Goal: Communication & Community: Answer question/provide support

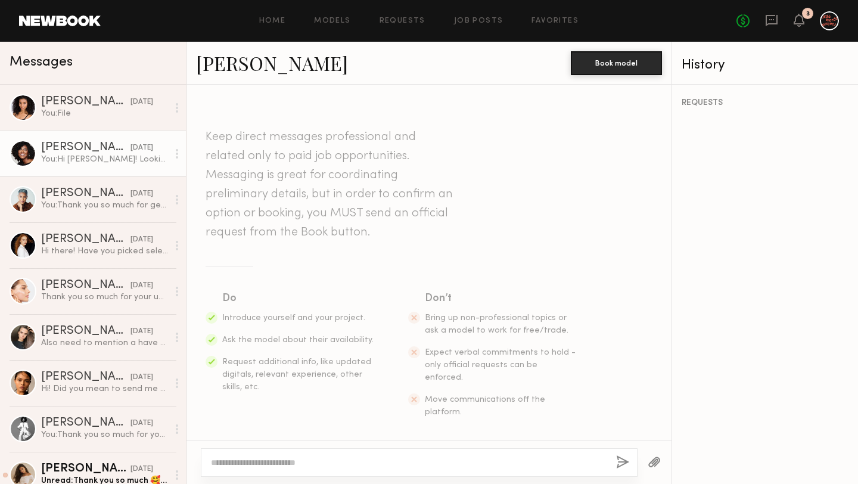
scroll to position [1207, 0]
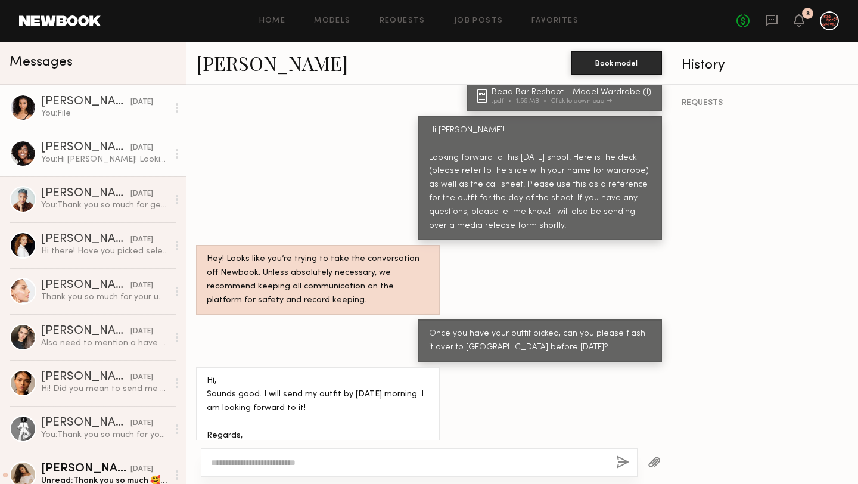
click at [108, 110] on div "You: File" at bounding box center [104, 113] width 127 height 11
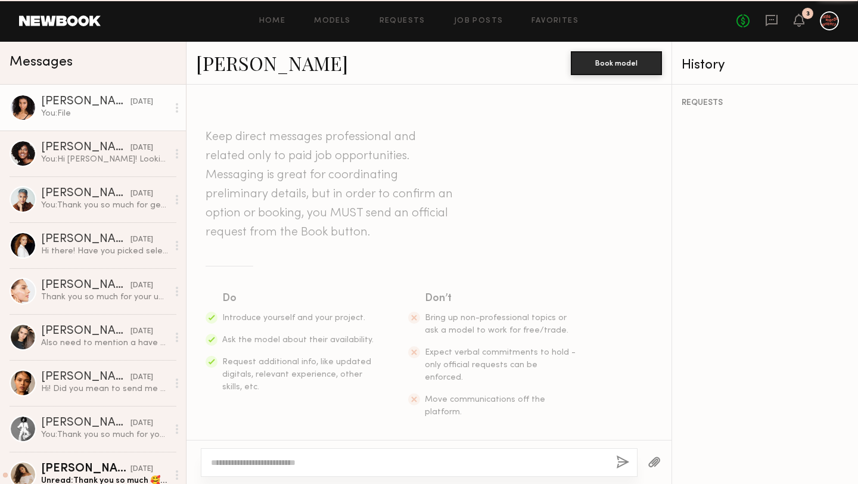
scroll to position [1893, 0]
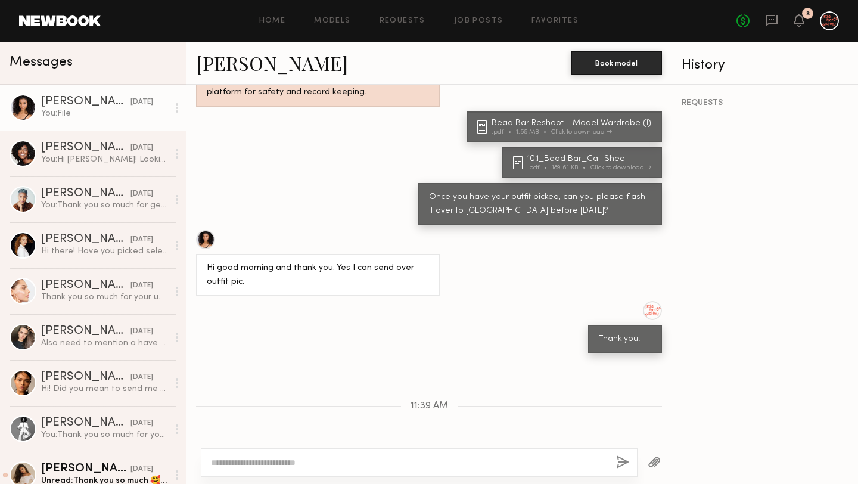
click at [318, 455] on div at bounding box center [419, 462] width 437 height 29
click at [318, 457] on div at bounding box center [409, 463] width 396 height 12
click at [287, 467] on textarea at bounding box center [409, 463] width 396 height 12
type textarea "**********"
click at [618, 469] on button "button" at bounding box center [622, 462] width 13 height 15
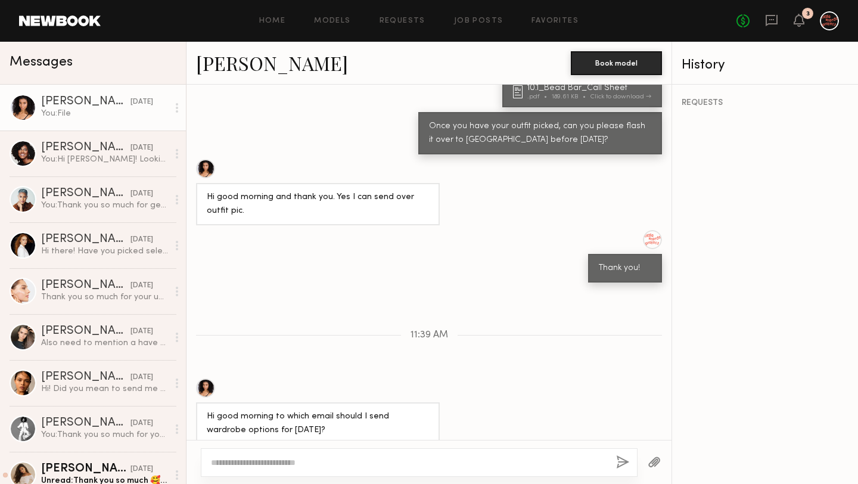
scroll to position [2038, 0]
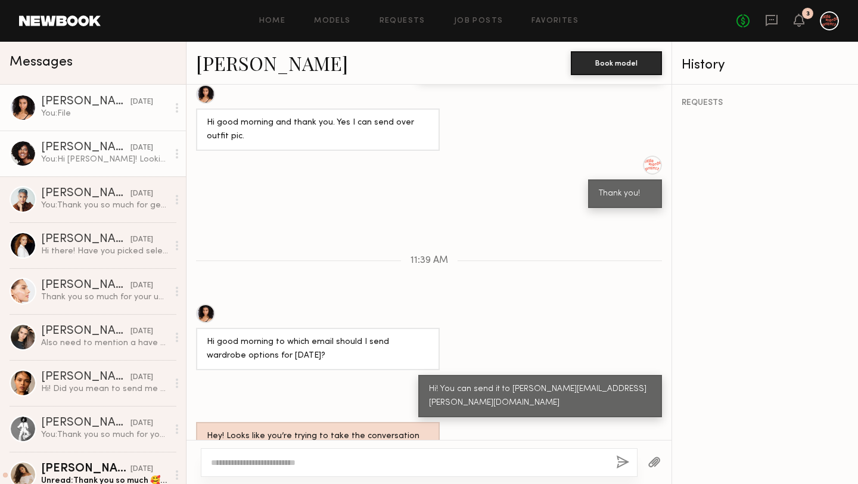
click at [108, 161] on div "You: Hi [PERSON_NAME]! Looking forward to this [DATE] shoot. Here is the deck (…" at bounding box center [104, 159] width 127 height 11
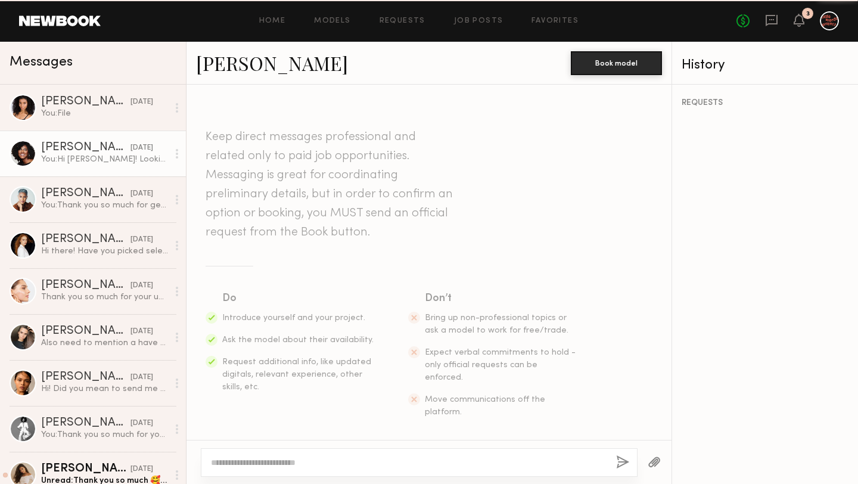
scroll to position [1207, 0]
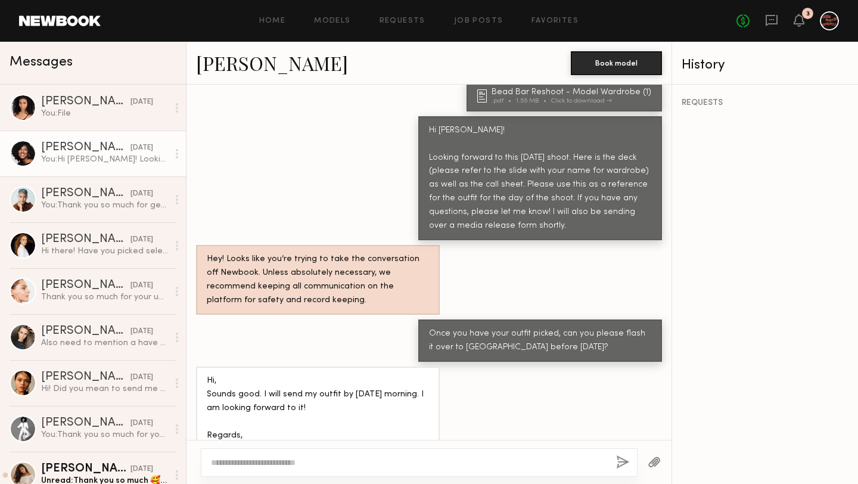
click at [327, 463] on textarea at bounding box center [409, 463] width 396 height 12
type textarea "**********"
click at [622, 460] on button "button" at bounding box center [622, 462] width 13 height 15
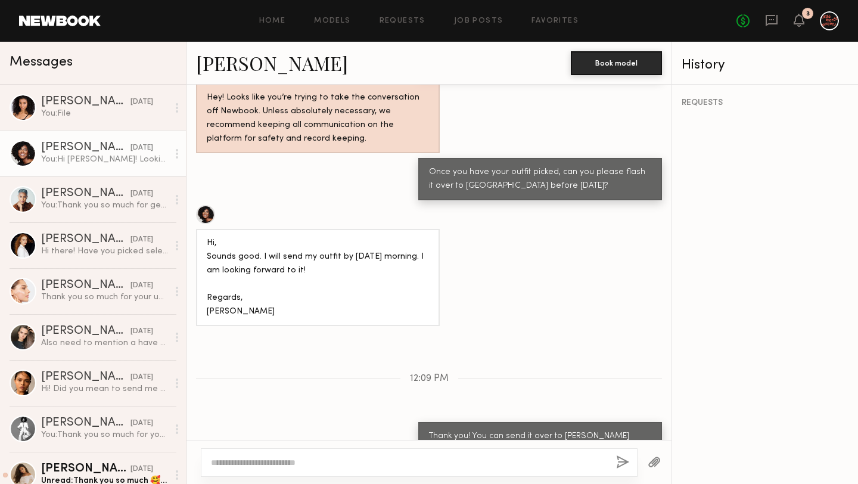
scroll to position [1443, 0]
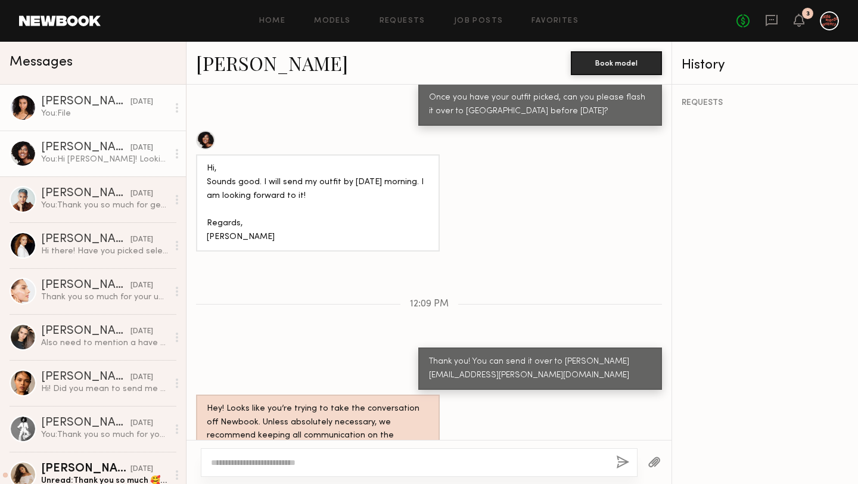
click at [105, 122] on link "[PERSON_NAME] [DATE] You: File" at bounding box center [93, 108] width 186 height 46
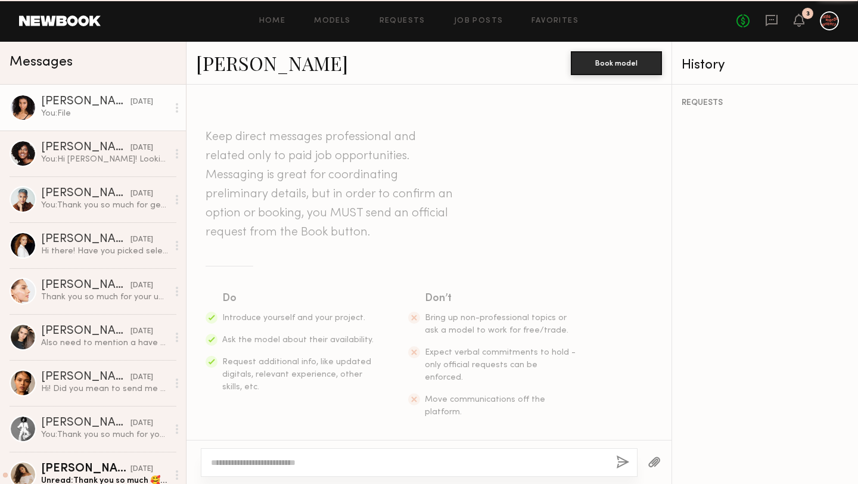
scroll to position [2038, 0]
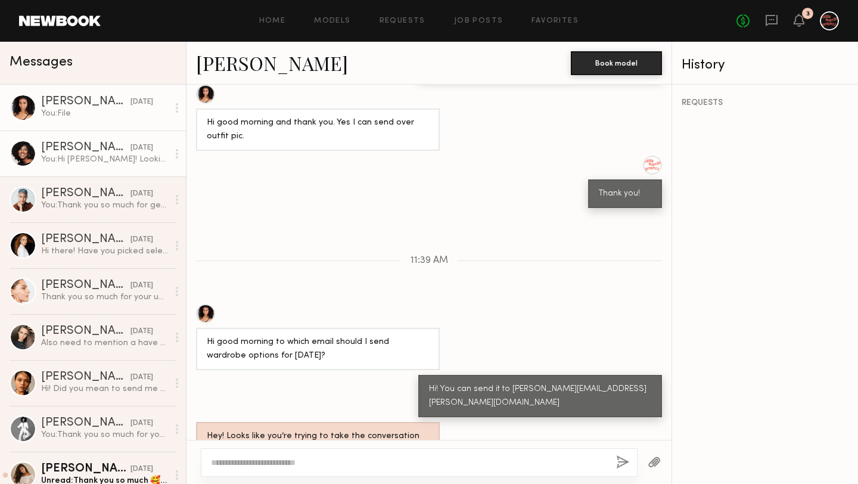
click at [116, 154] on div "You: Hi [PERSON_NAME]! Looking forward to this [DATE] shoot. Here is the deck (…" at bounding box center [104, 159] width 127 height 11
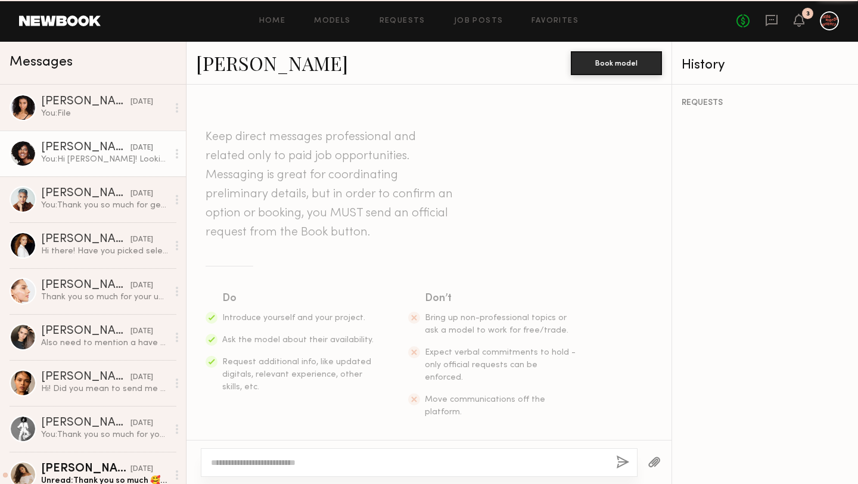
scroll to position [1443, 0]
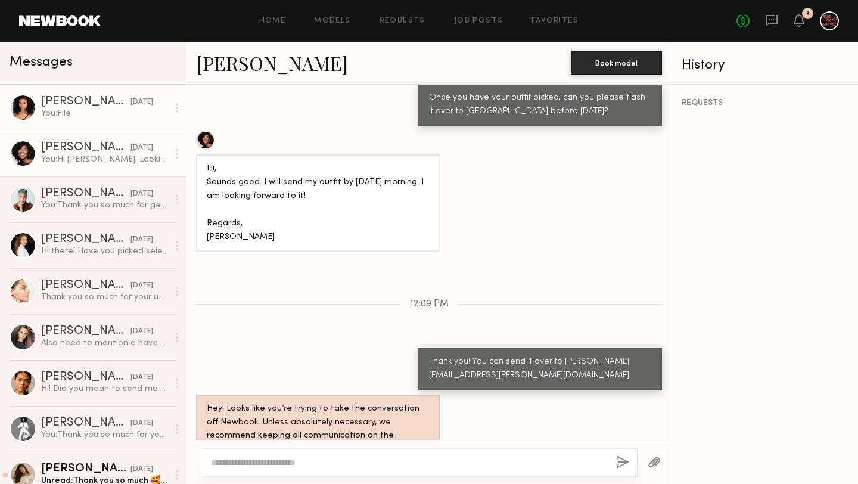
click at [139, 100] on div "[DATE]" at bounding box center [142, 102] width 23 height 11
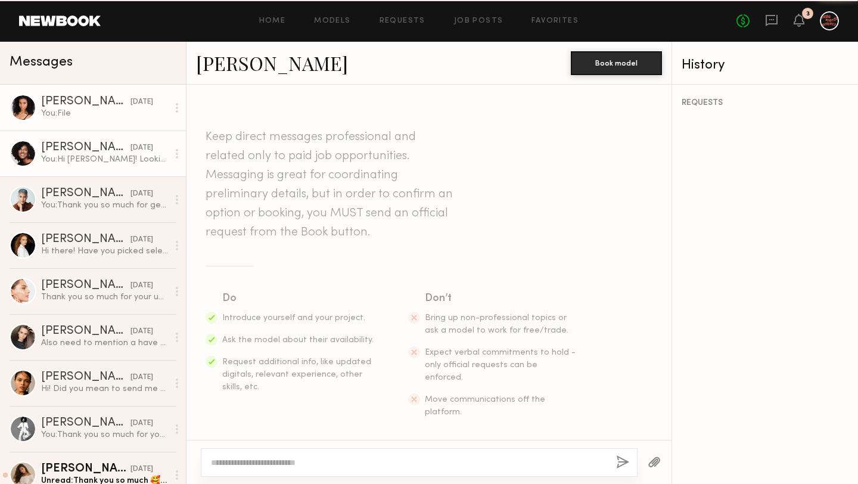
scroll to position [2038, 0]
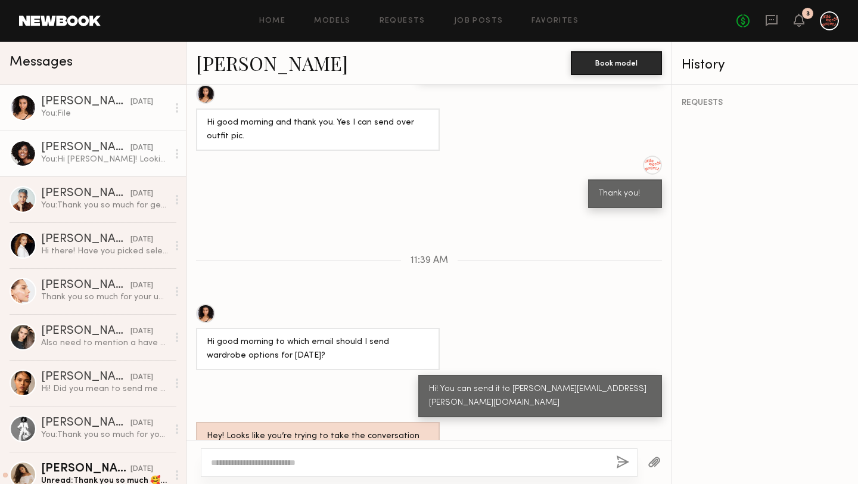
click at [97, 171] on link "[PERSON_NAME] [DATE] You: Hi [PERSON_NAME]! Looking forward to this [DATE] shoo…" at bounding box center [93, 154] width 186 height 46
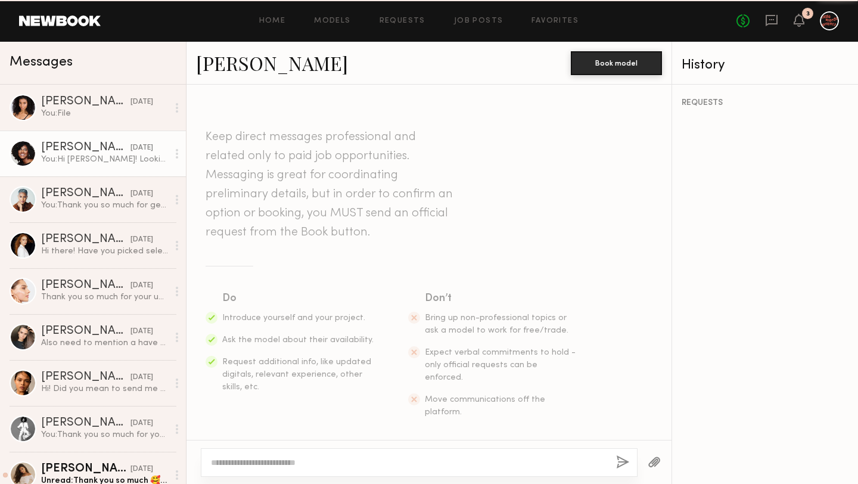
scroll to position [1443, 0]
